Goal: Navigation & Orientation: Find specific page/section

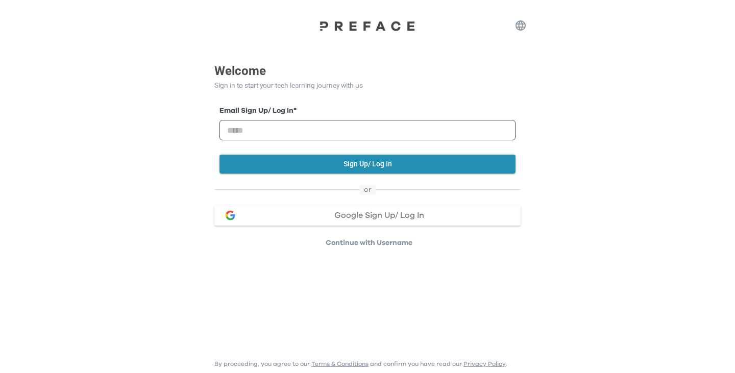
click at [362, 218] on span "Google Sign Up/ Log In" at bounding box center [379, 215] width 90 height 8
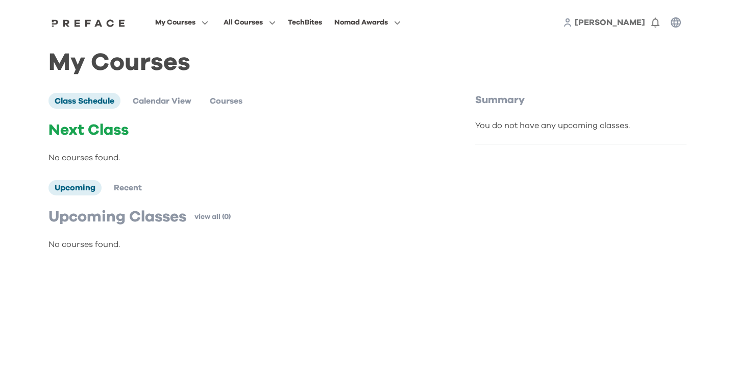
click at [33, 79] on div "My Courses All Courses TechBites Nomad Awards [PERSON_NAME] 0 My Courses Class …" at bounding box center [367, 136] width 735 height 272
click at [155, 98] on span "Calendar View" at bounding box center [162, 101] width 59 height 8
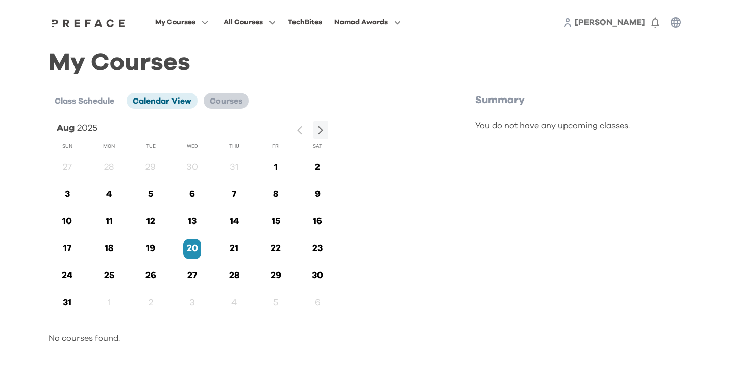
click at [227, 105] on li "Courses" at bounding box center [226, 100] width 45 height 15
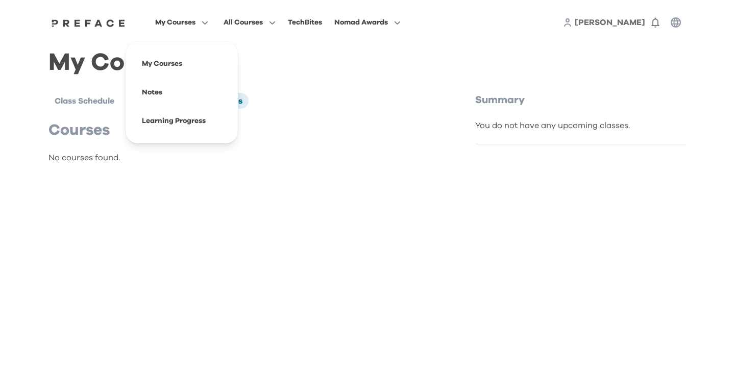
click at [177, 25] on span "My Courses" at bounding box center [175, 22] width 40 height 12
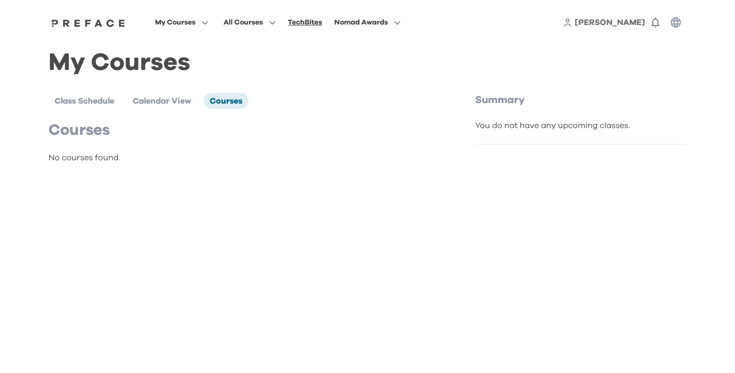
click at [303, 21] on div "TechBites" at bounding box center [305, 22] width 34 height 12
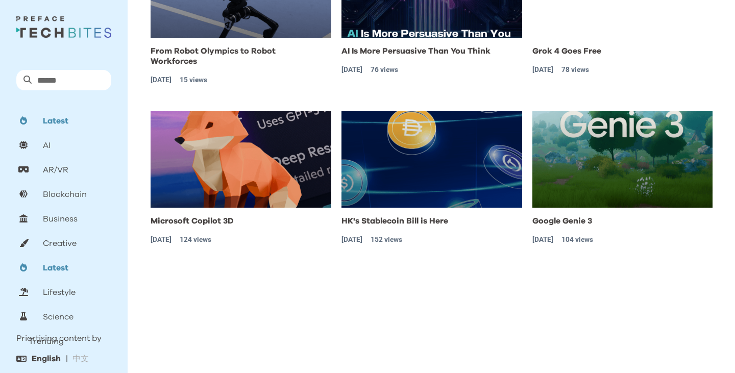
scroll to position [155, 0]
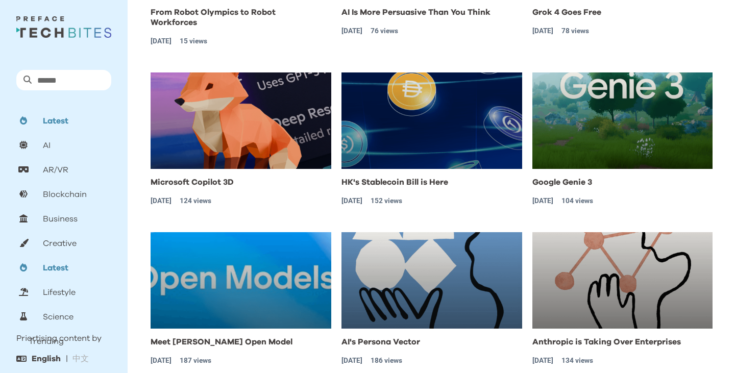
click at [56, 287] on p "Lifestyle" at bounding box center [59, 292] width 33 height 12
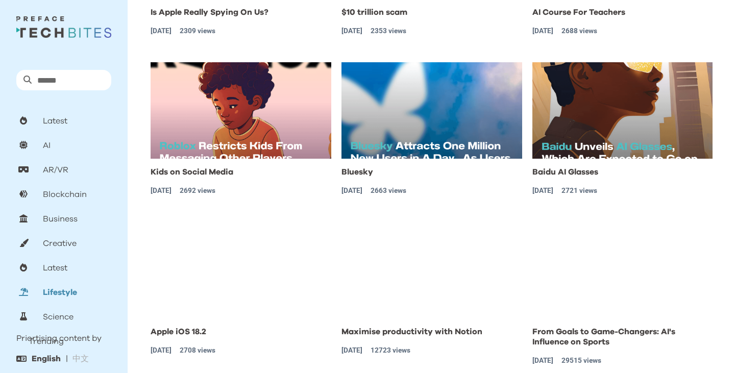
scroll to position [0, 0]
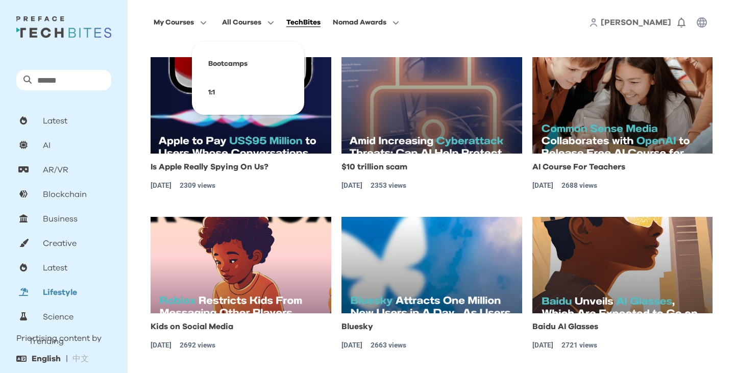
click at [245, 22] on span "All Courses" at bounding box center [241, 22] width 39 height 12
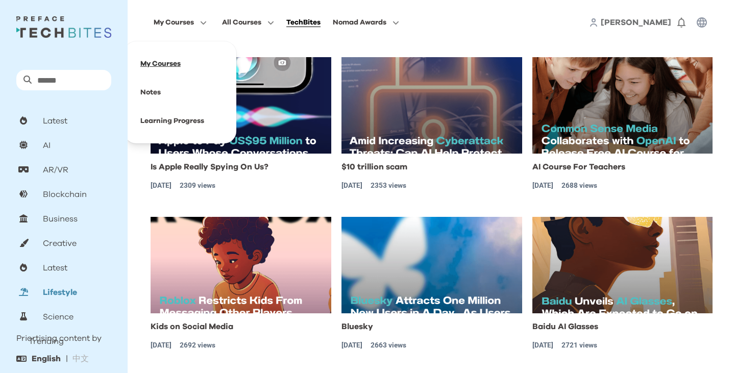
click at [177, 64] on span at bounding box center [180, 64] width 96 height 29
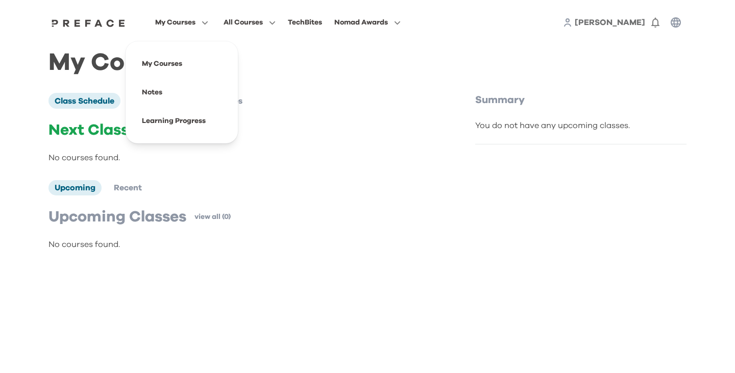
click at [632, 22] on span "Wilson" at bounding box center [610, 22] width 70 height 8
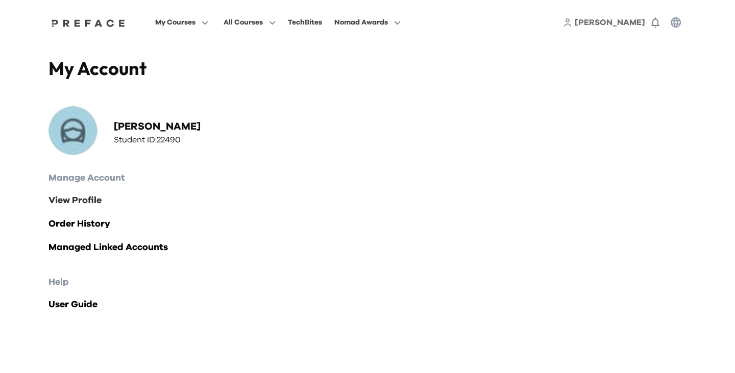
click at [86, 203] on link "View Profile" at bounding box center [368, 201] width 638 height 14
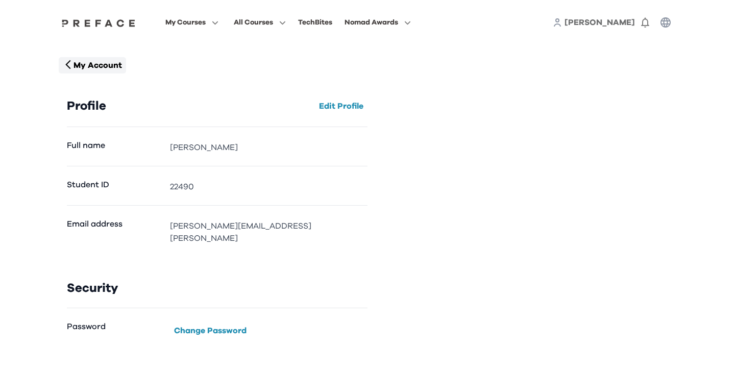
click at [103, 63] on p "My Account" at bounding box center [98, 65] width 49 height 12
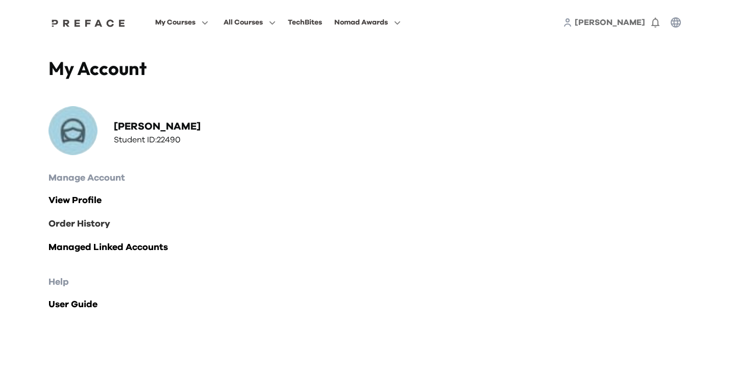
click at [88, 229] on link "Order History" at bounding box center [368, 224] width 638 height 14
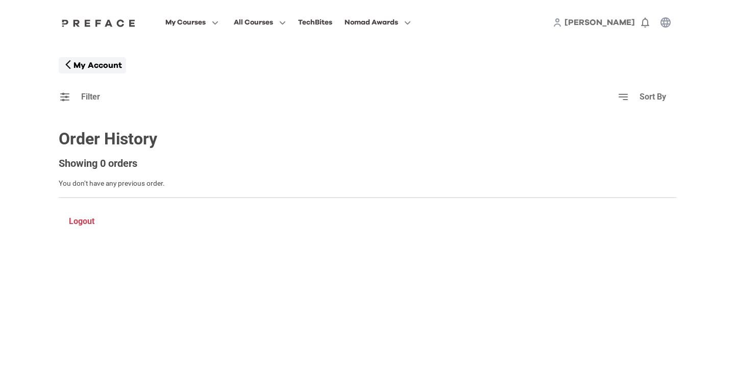
click at [85, 67] on p "My Account" at bounding box center [98, 65] width 49 height 12
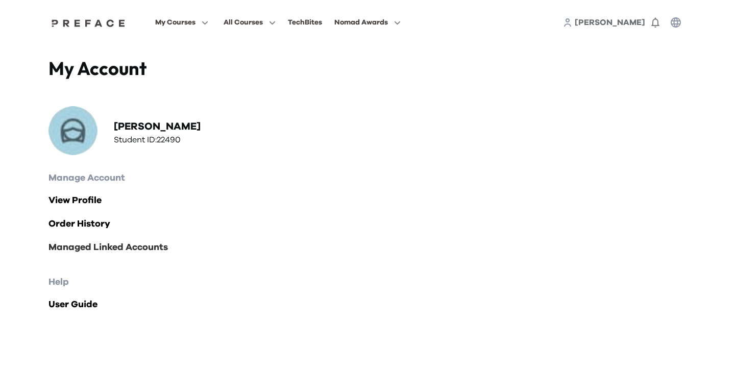
click at [94, 249] on link "Managed Linked Accounts" at bounding box center [368, 248] width 638 height 14
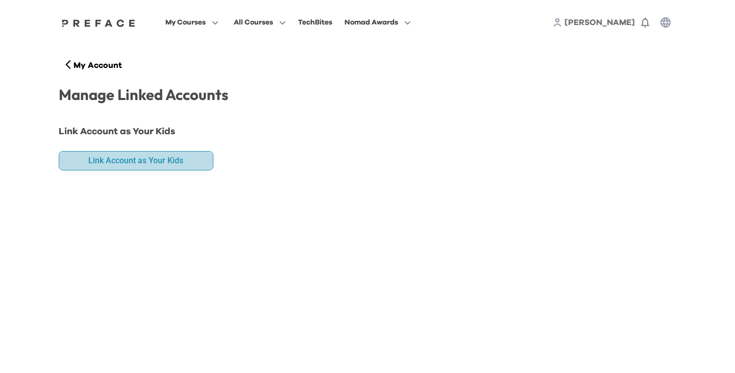
click at [102, 166] on button "Link Account as Your Kids" at bounding box center [136, 160] width 155 height 19
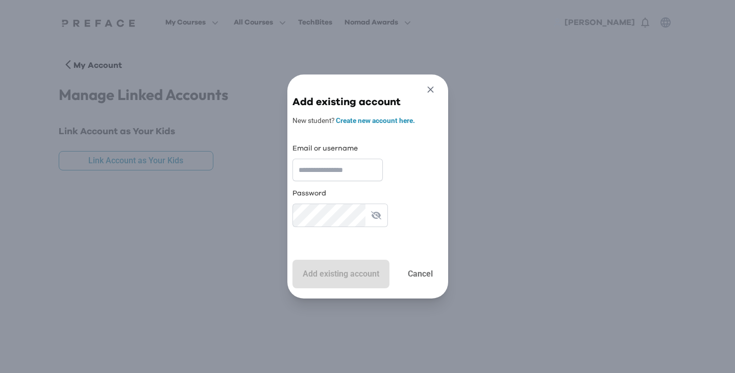
click at [433, 95] on button "Close" at bounding box center [430, 91] width 19 height 17
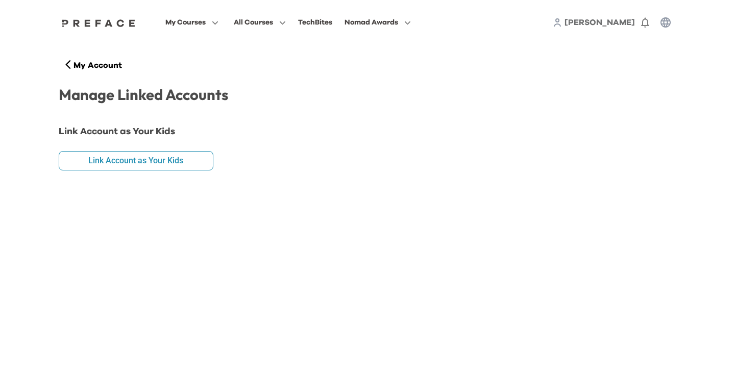
click at [665, 21] on icon "button" at bounding box center [666, 22] width 10 height 10
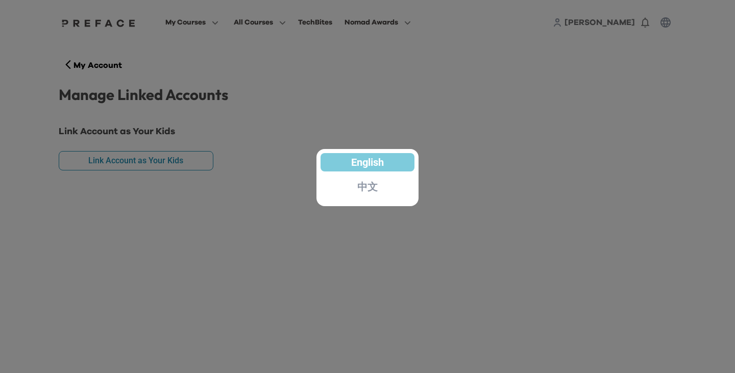
click at [398, 122] on div at bounding box center [367, 186] width 735 height 373
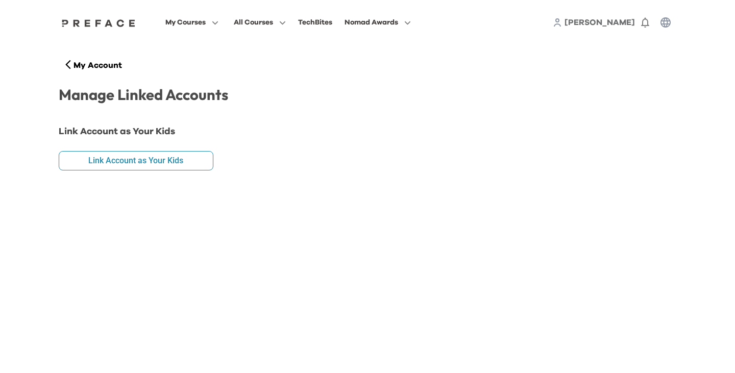
click at [122, 23] on img at bounding box center [98, 23] width 79 height 8
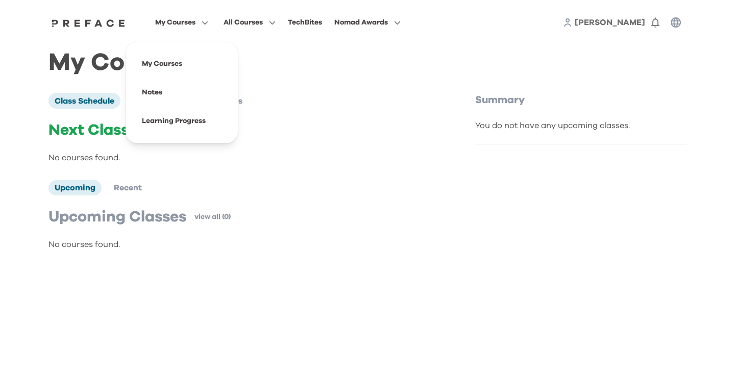
click at [188, 21] on span "My Courses" at bounding box center [175, 22] width 40 height 12
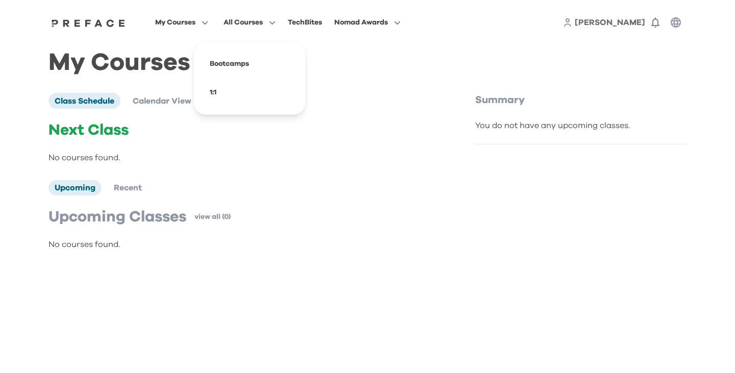
click at [247, 22] on span "All Courses" at bounding box center [243, 22] width 39 height 12
